Goal: Navigation & Orientation: Find specific page/section

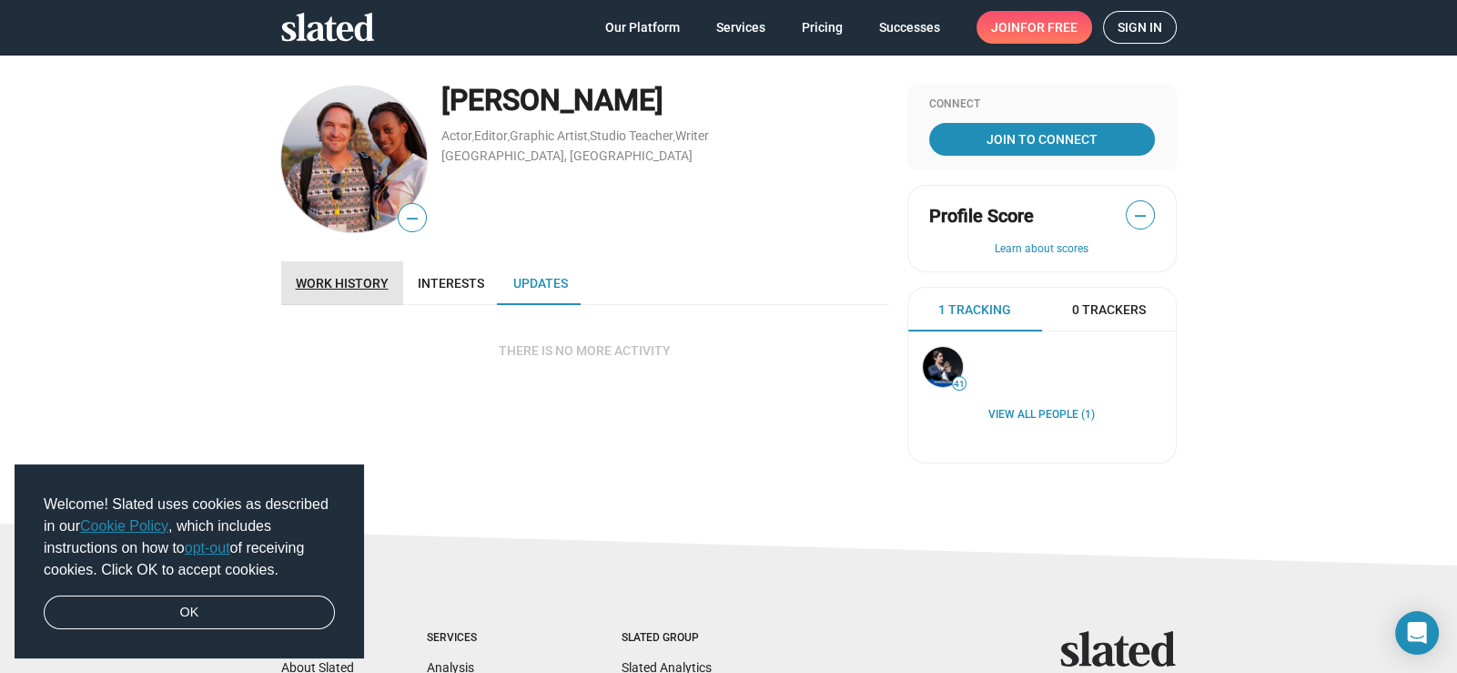
click at [344, 281] on span "Work history" at bounding box center [342, 283] width 93 height 15
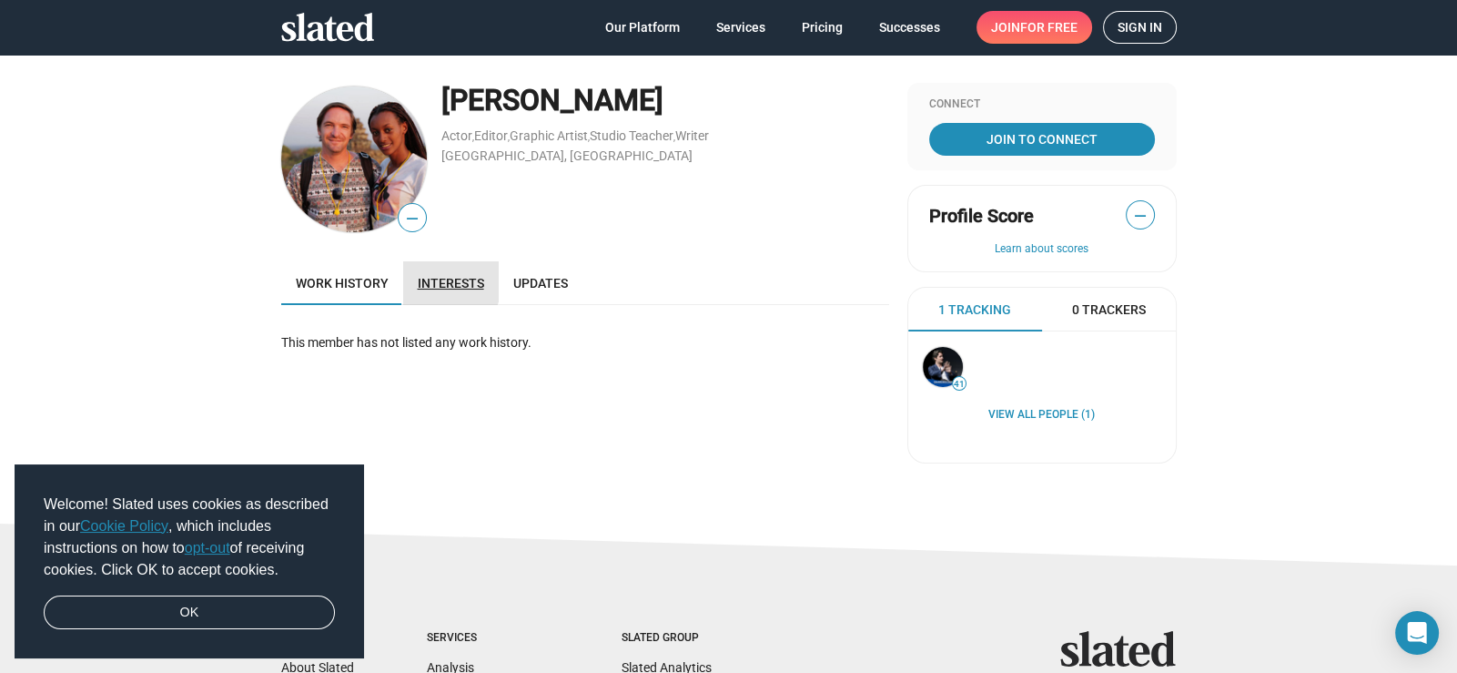
click at [419, 281] on span "Interests" at bounding box center [451, 283] width 66 height 15
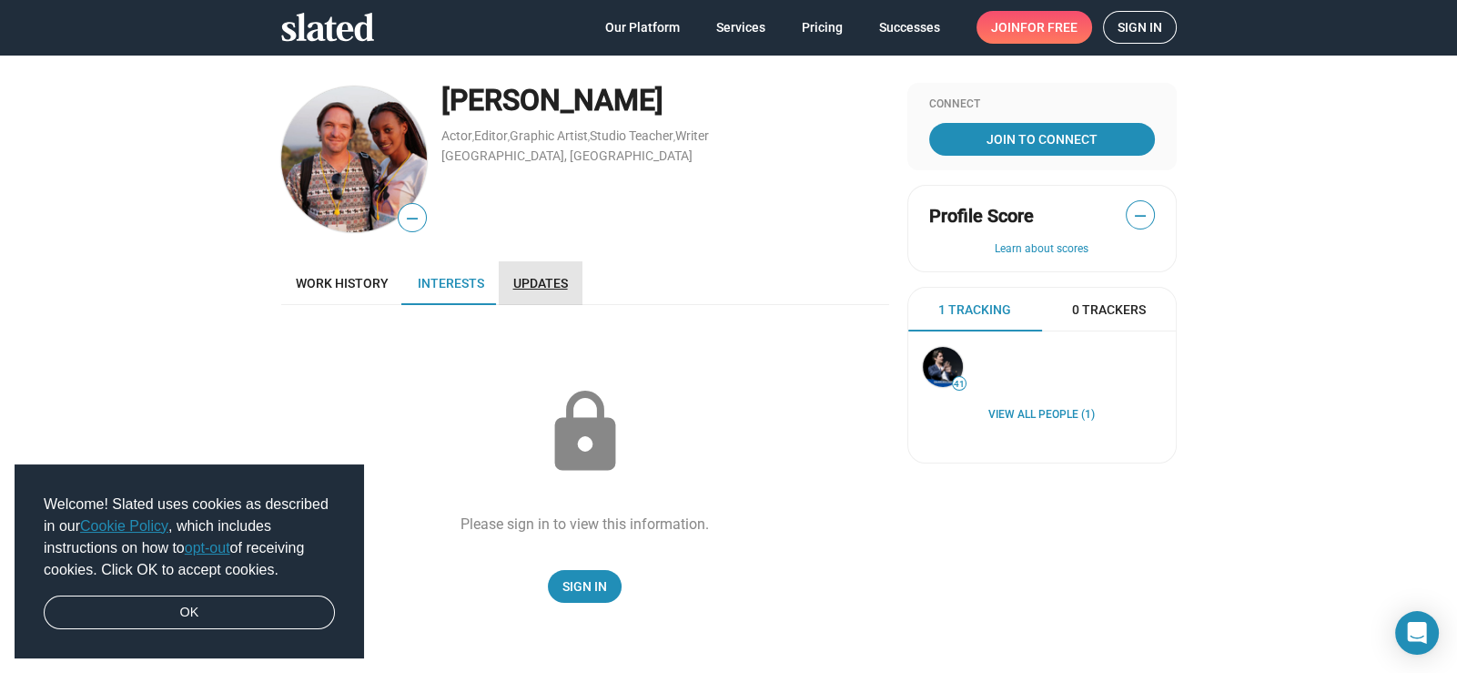
click at [545, 285] on span "Updates" at bounding box center [540, 283] width 55 height 15
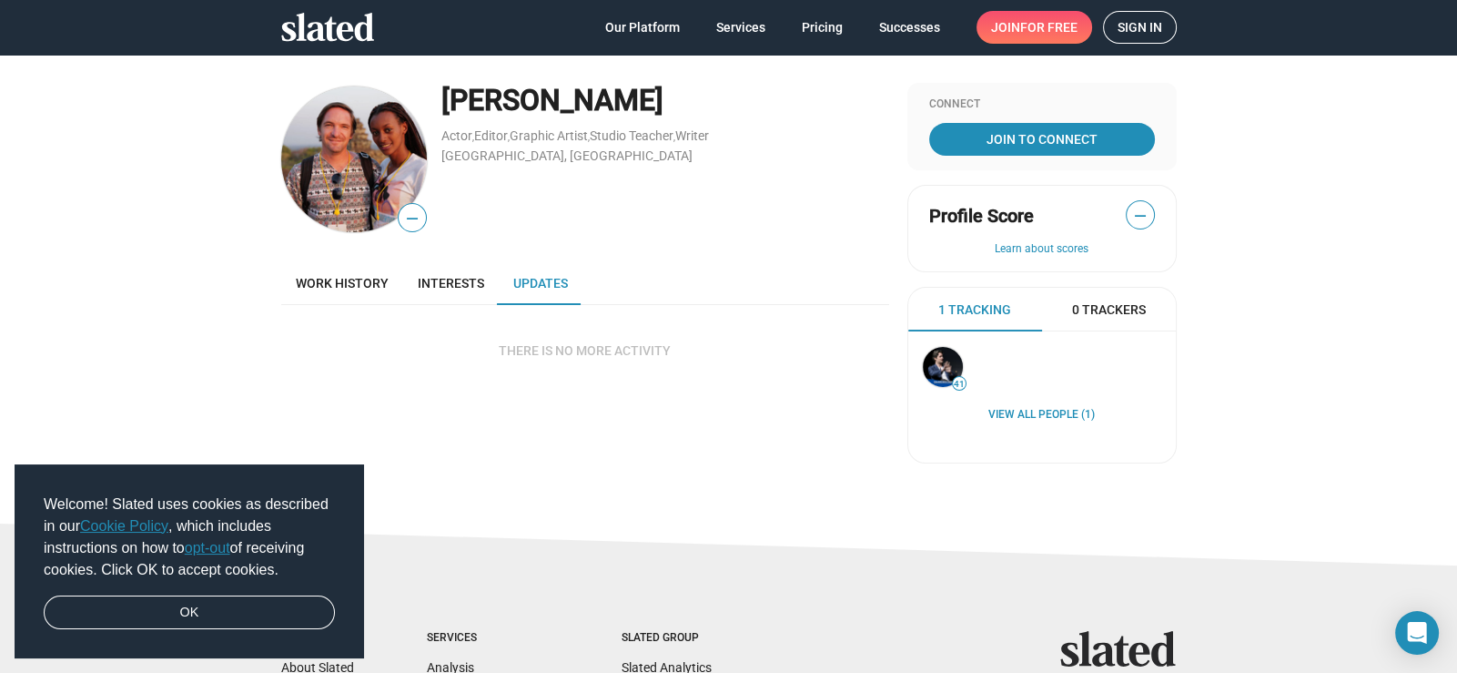
click at [46, 226] on div "— [PERSON_NAME] Actor , Editor , Graphic Artist , Studio Teacher , Writer [GEOG…" at bounding box center [728, 288] width 1457 height 468
